Goal: Task Accomplishment & Management: Manage account settings

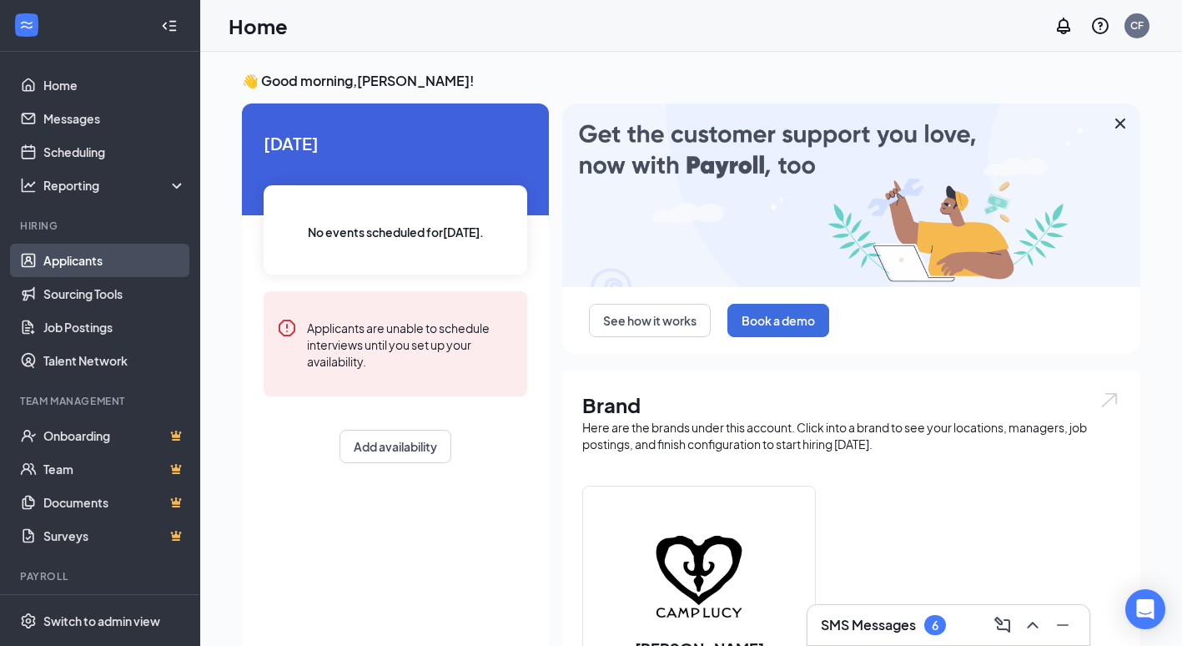
click at [63, 259] on link "Applicants" at bounding box center [114, 260] width 143 height 33
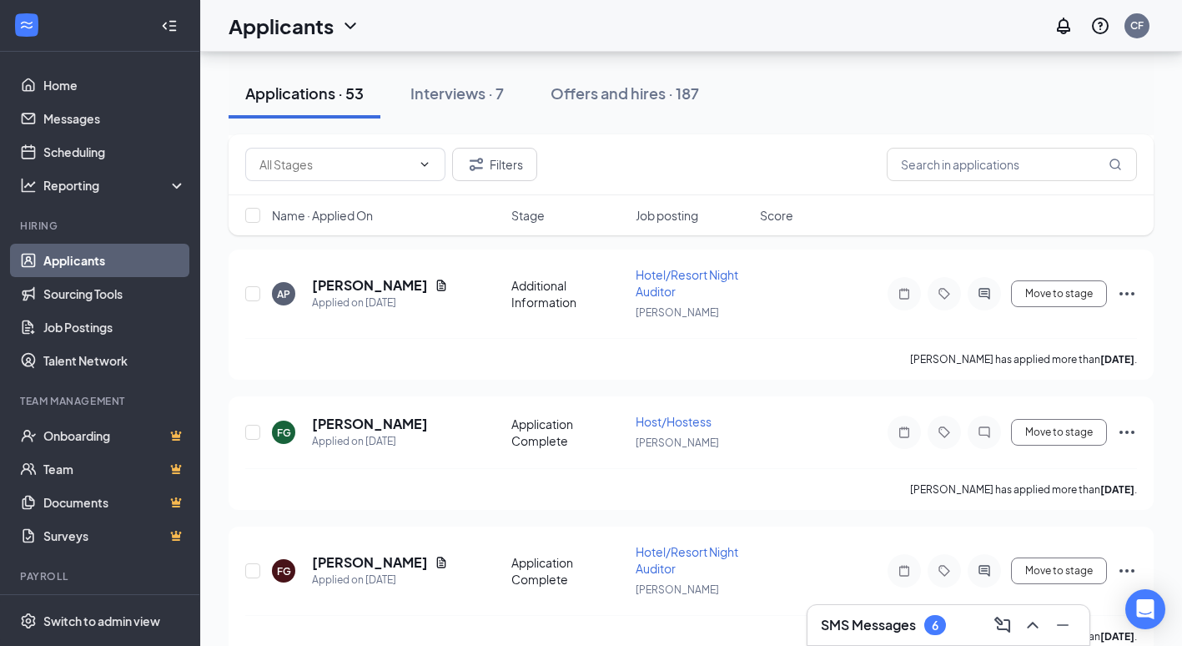
scroll to position [1838, 0]
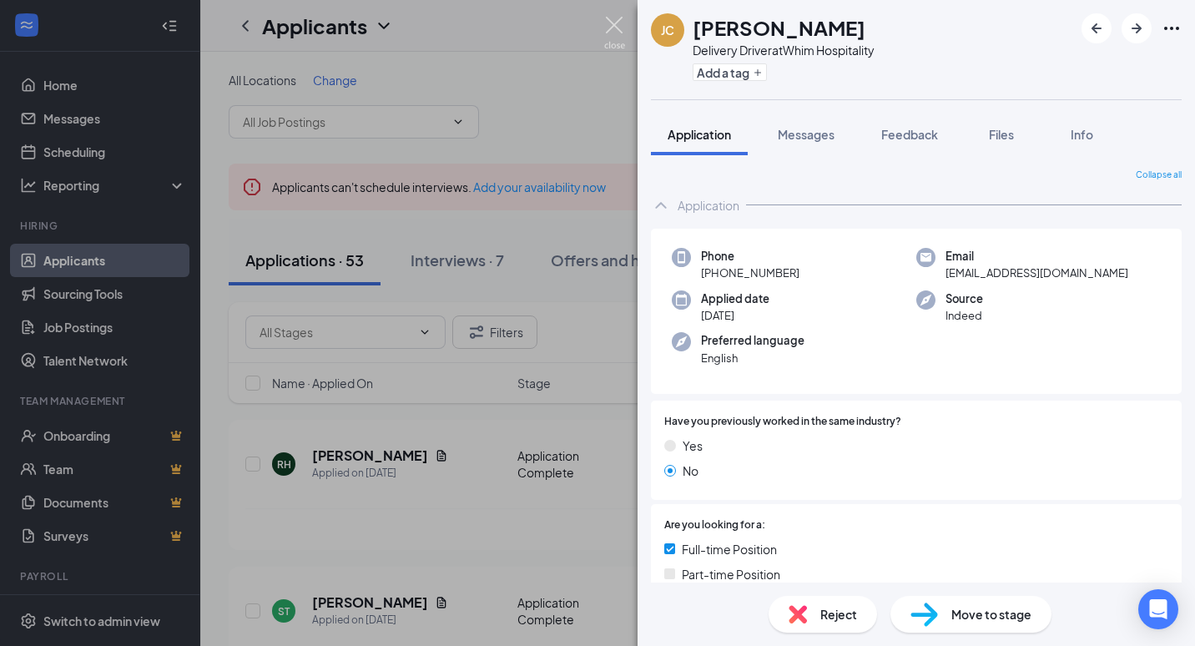
click at [612, 21] on img at bounding box center [614, 33] width 21 height 33
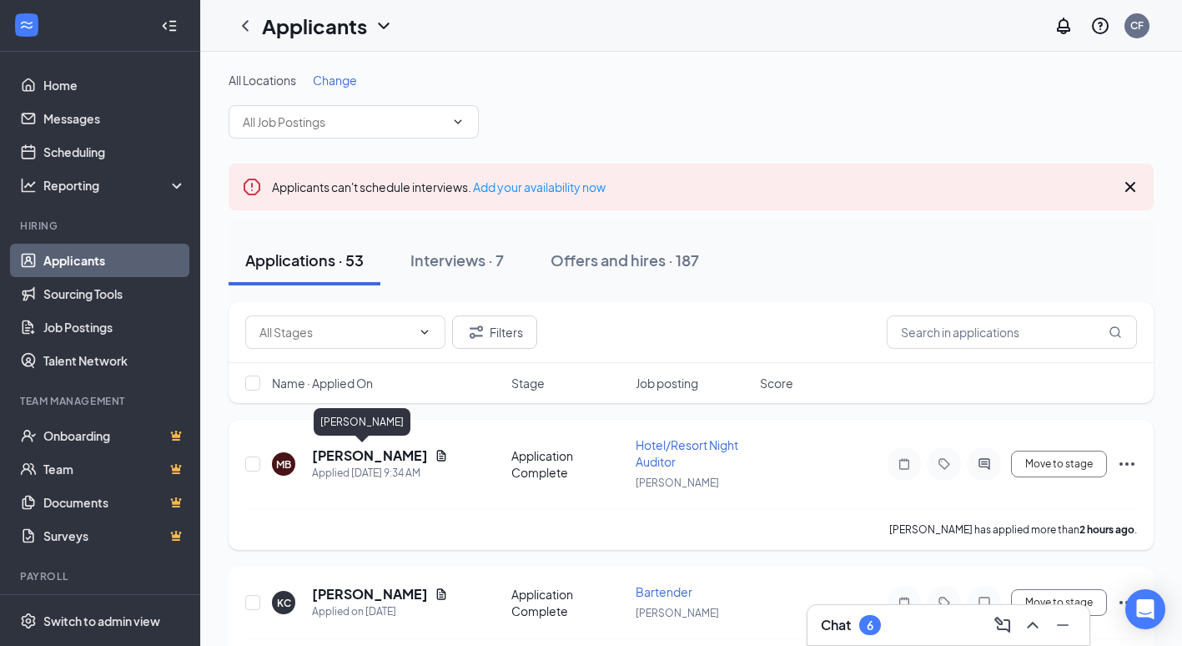
click at [331, 446] on h5 "[PERSON_NAME]" at bounding box center [370, 455] width 116 height 18
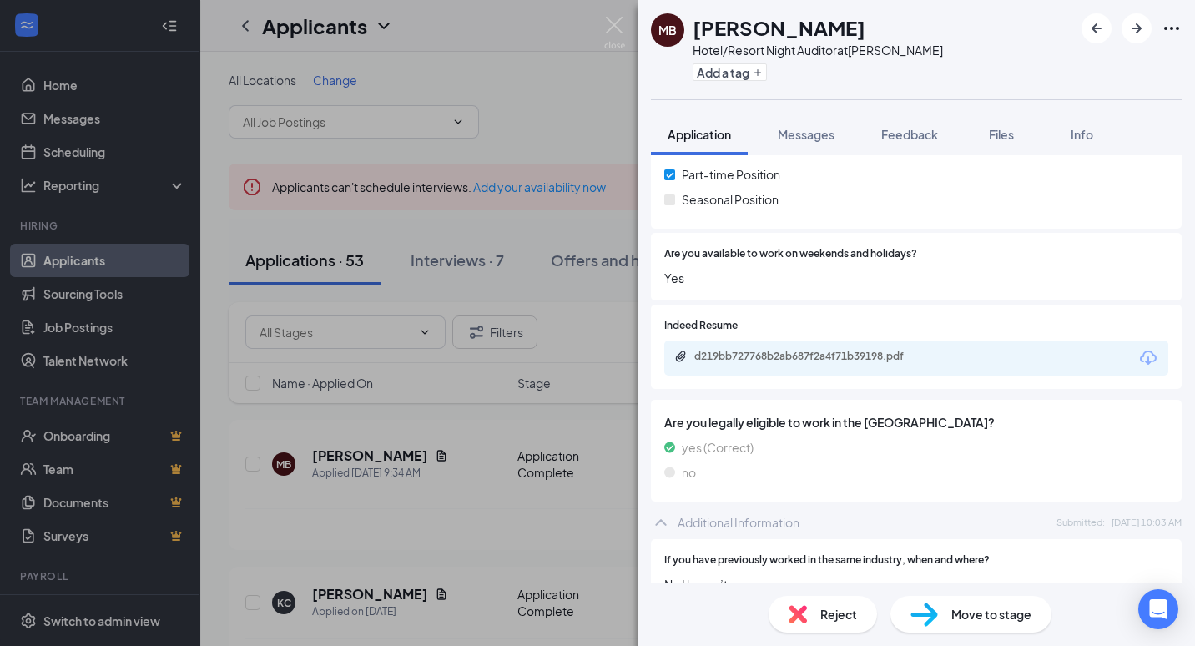
scroll to position [298, 0]
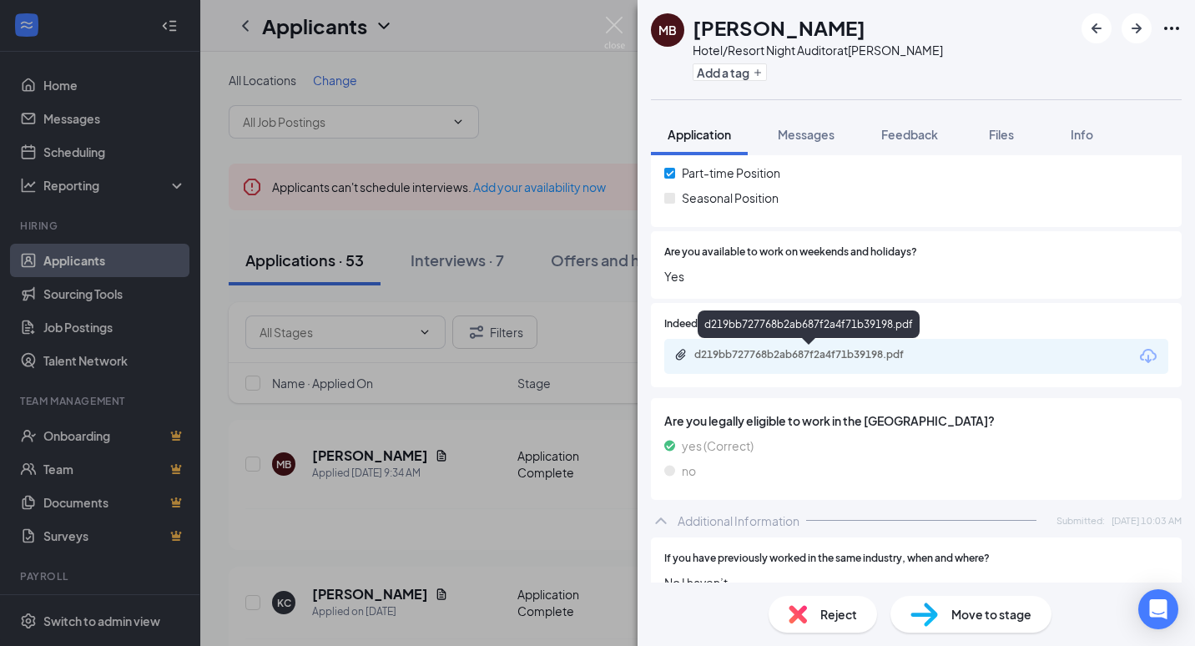
click at [830, 351] on div "d219bb727768b2ab687f2a4f71b39198.pdf" at bounding box center [811, 354] width 234 height 13
